Goal: Find specific page/section: Find specific page/section

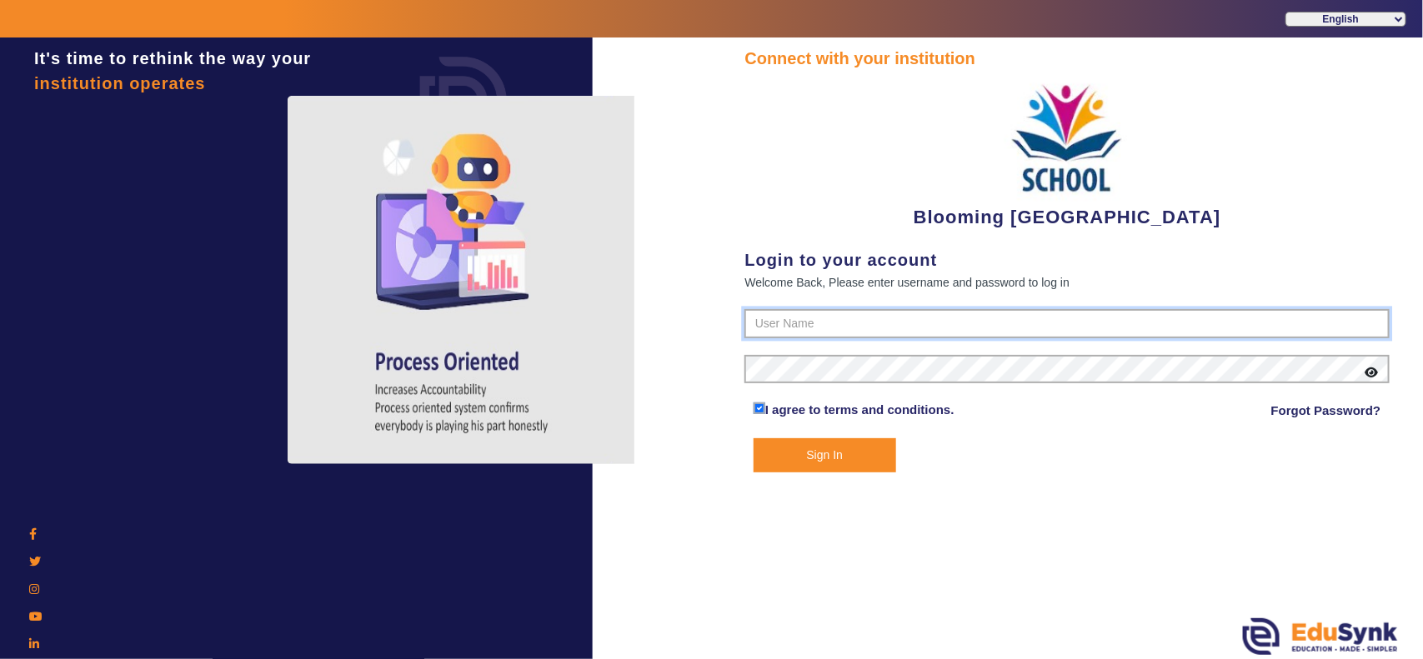
type input "4141419999"
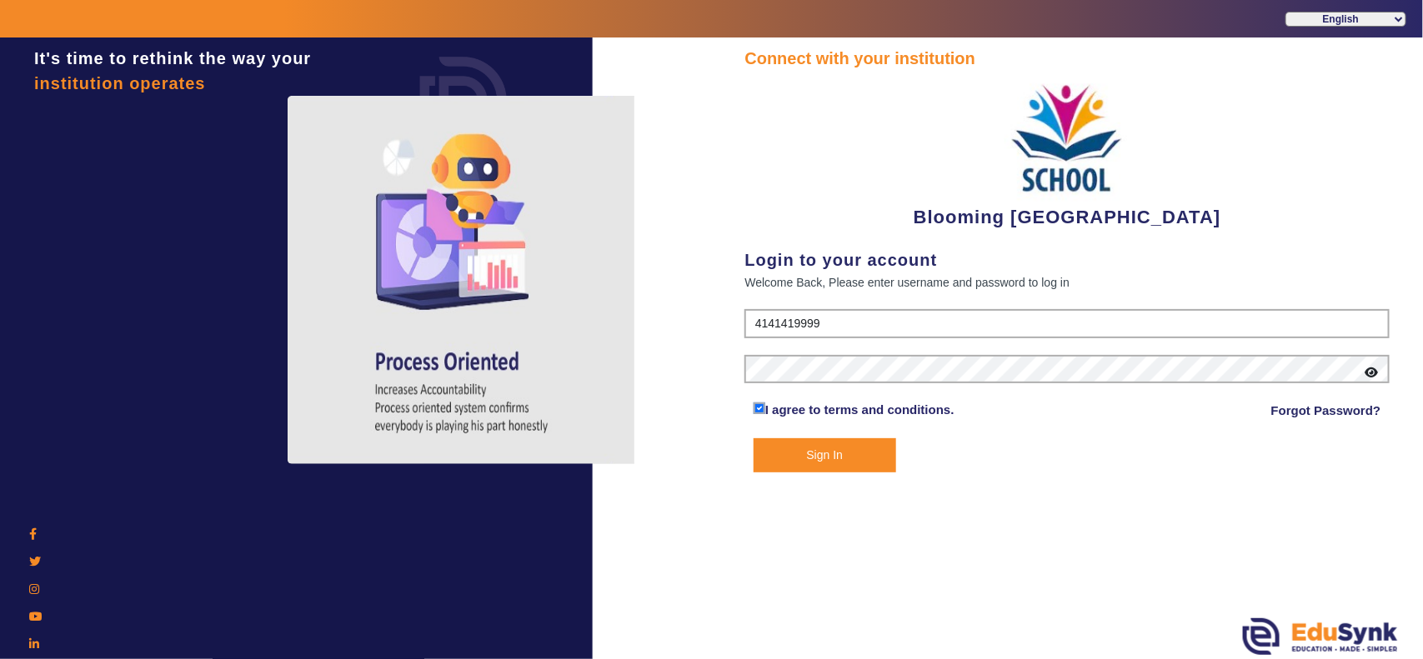
click at [852, 456] on button "Sign In" at bounding box center [825, 456] width 143 height 34
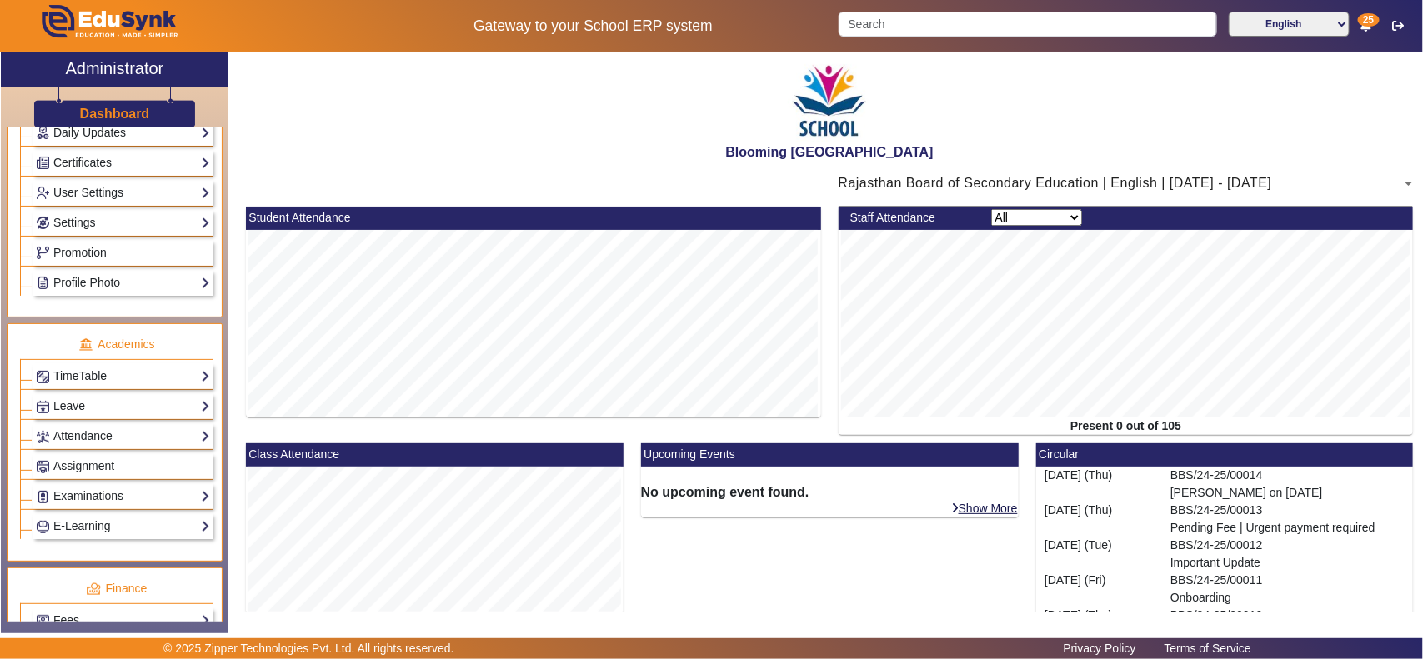
scroll to position [521, 0]
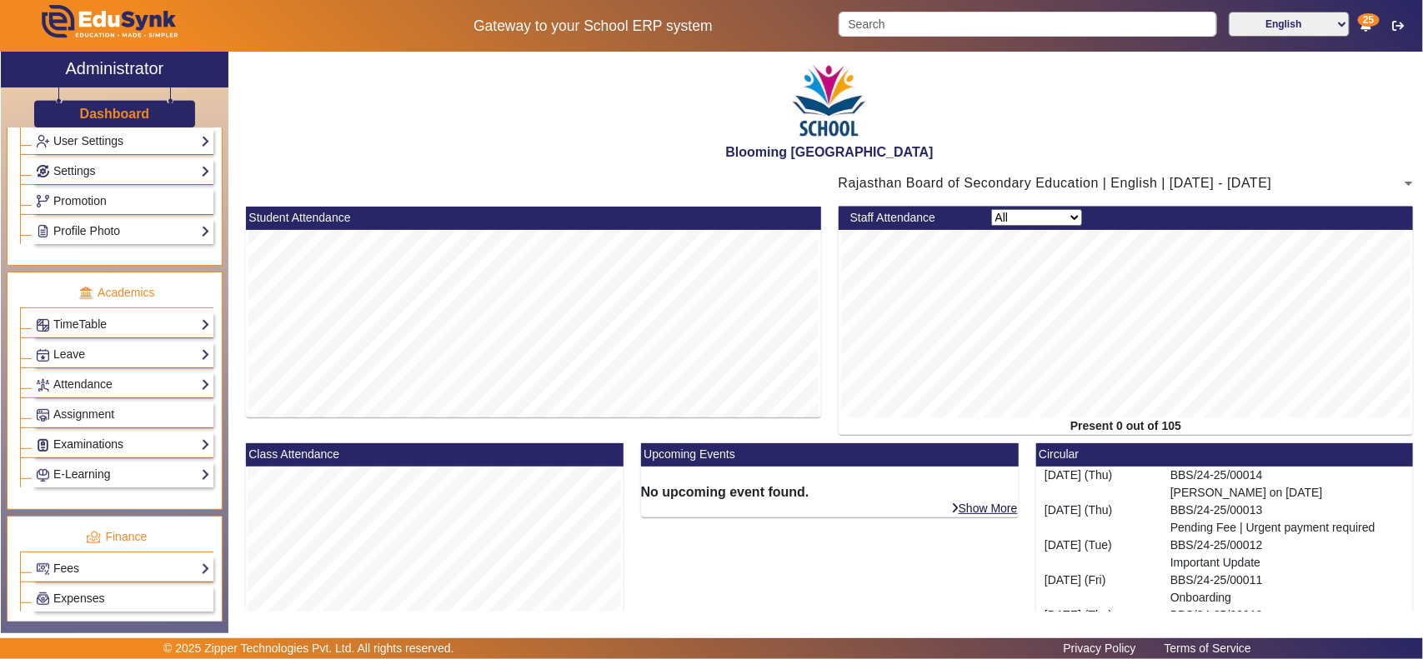
click at [88, 452] on link "Examinations" at bounding box center [123, 444] width 174 height 19
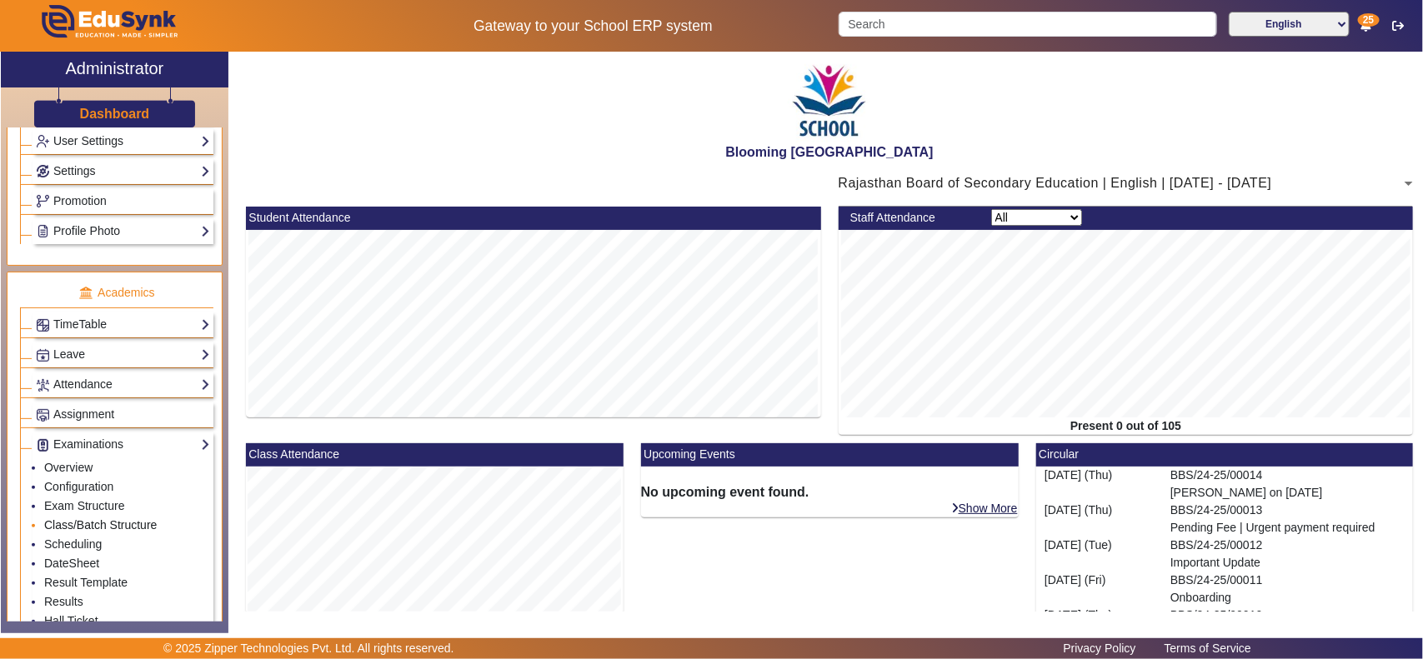
click at [111, 532] on link "Class/Batch Structure" at bounding box center [100, 525] width 113 height 13
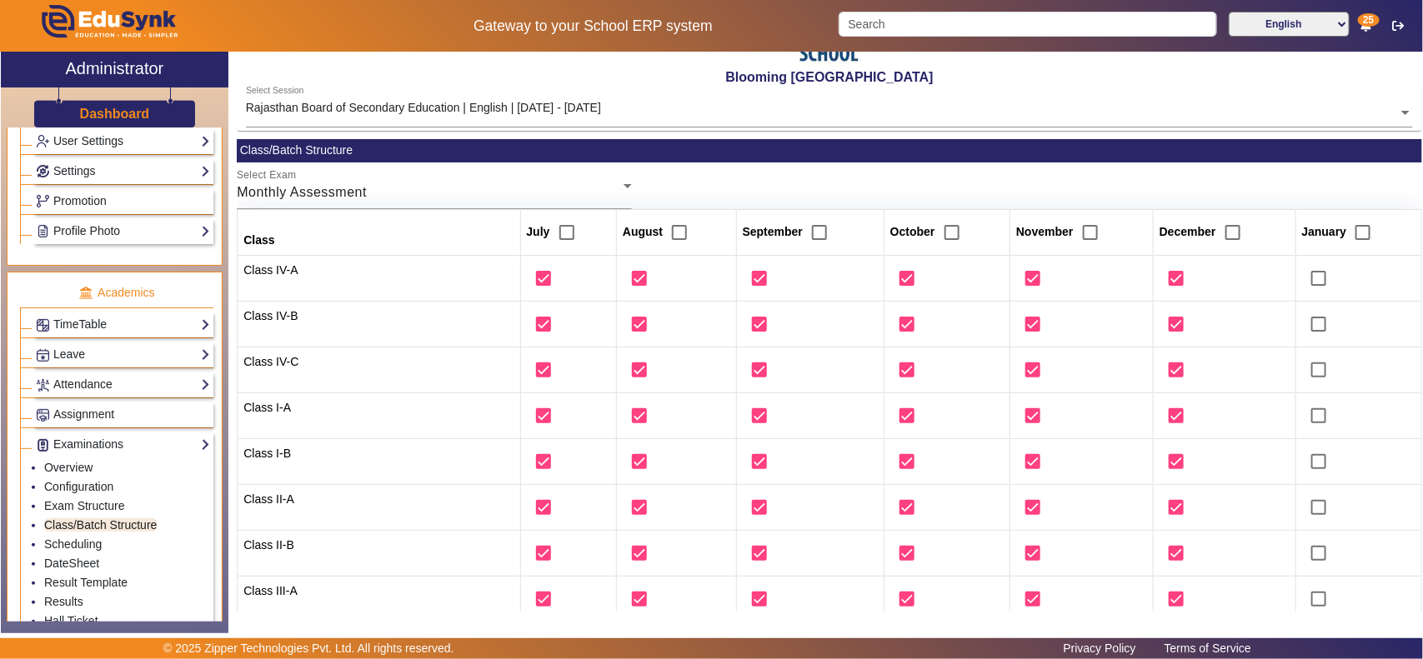
scroll to position [69, 0]
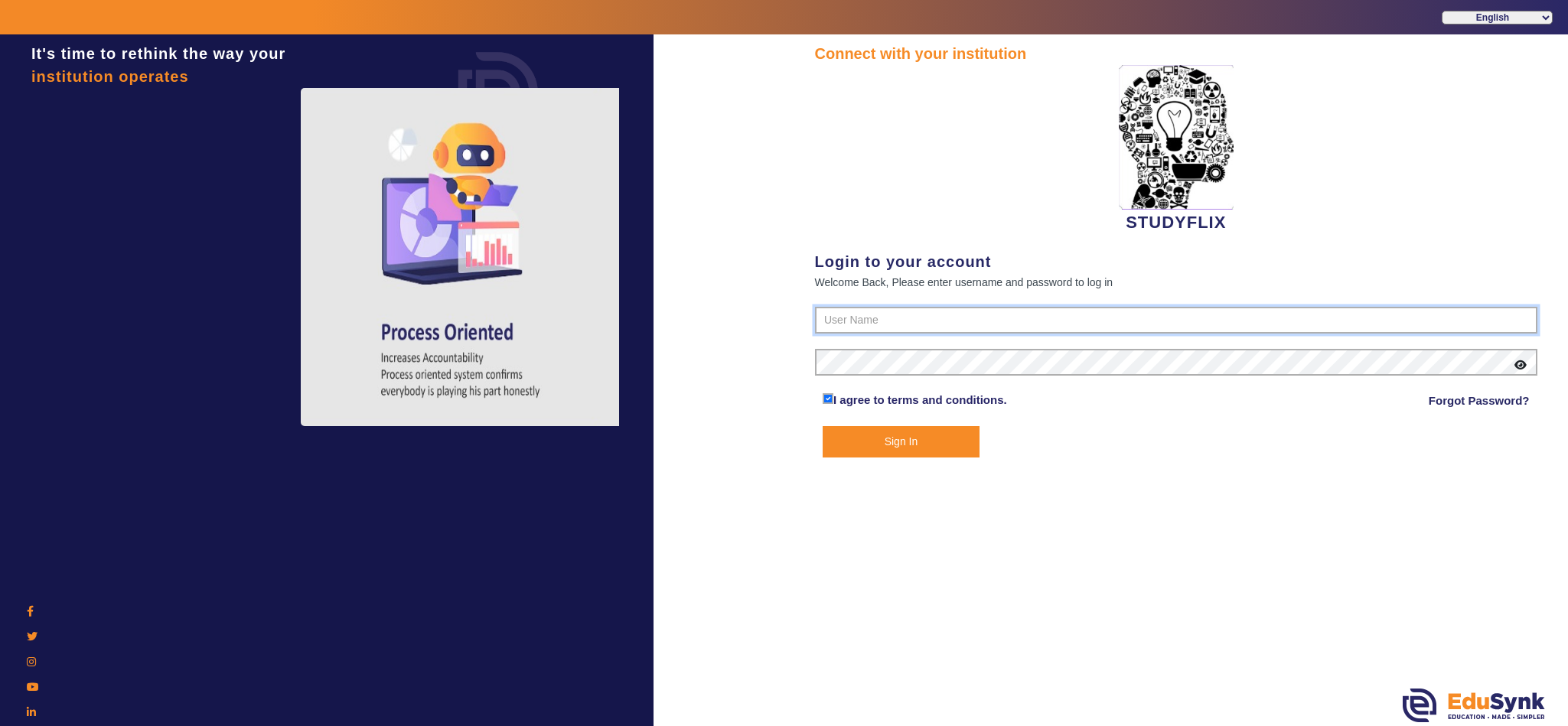
type input "6354922771"
click at [902, 441] on button "Sign In" at bounding box center [901, 441] width 157 height 31
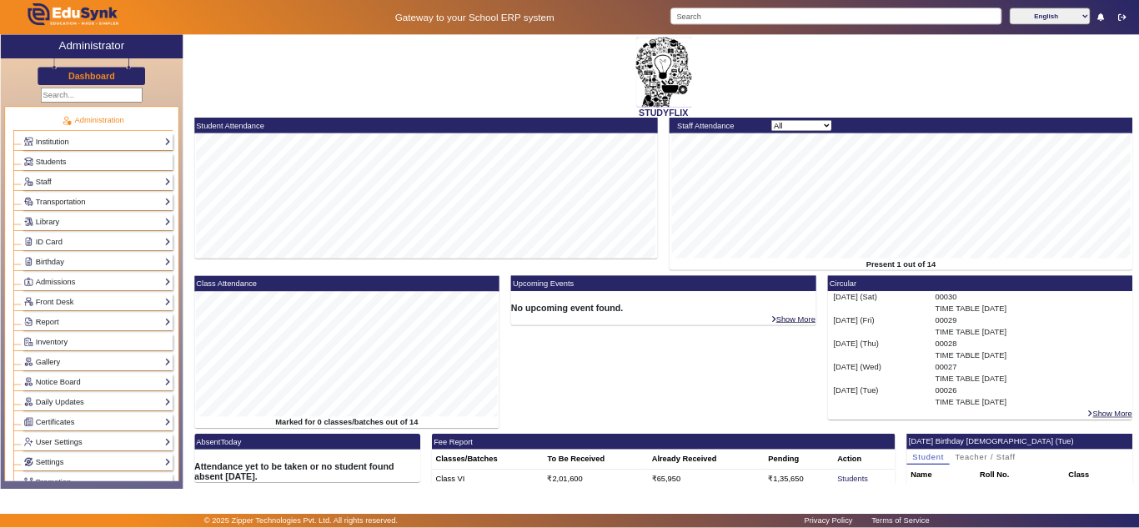
scroll to position [416, 0]
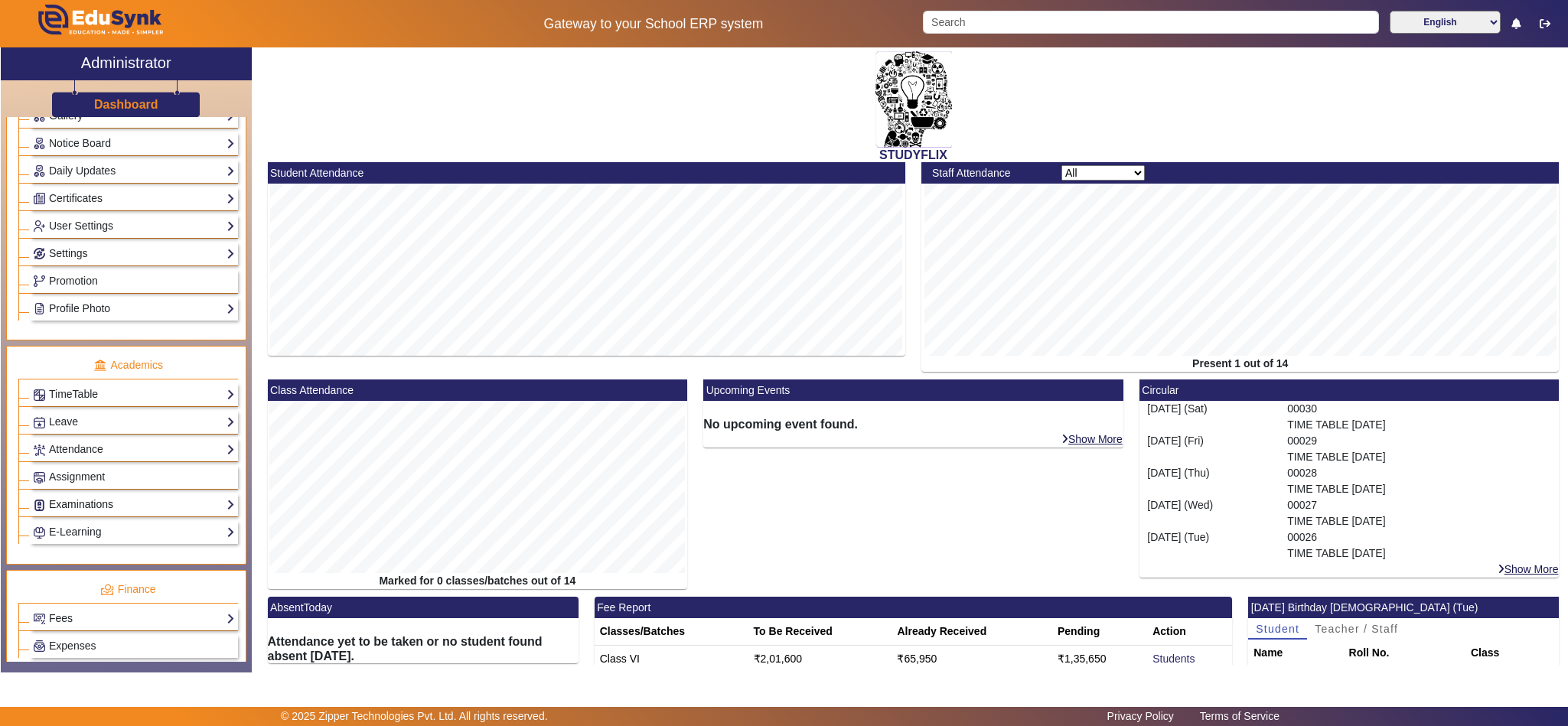
click at [92, 513] on link "Examinations" at bounding box center [134, 504] width 202 height 17
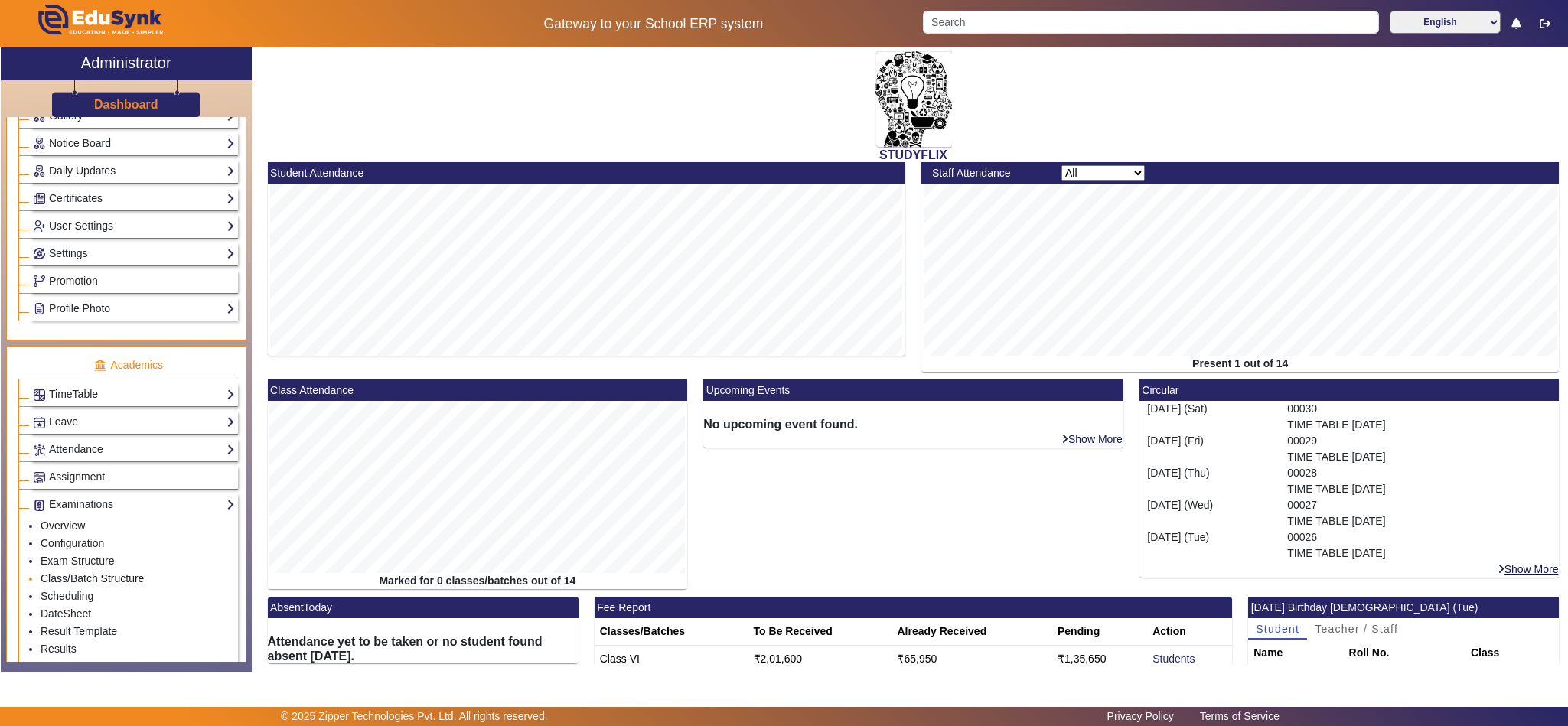
click at [93, 585] on link "Class/Batch Structure" at bounding box center [92, 578] width 104 height 12
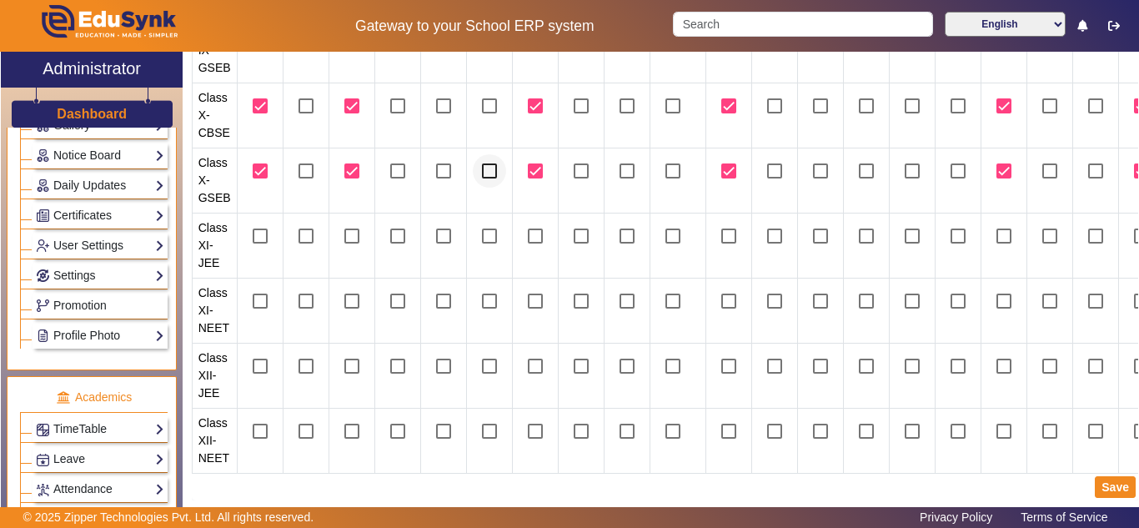
scroll to position [105, 0]
